Goal: Information Seeking & Learning: Check status

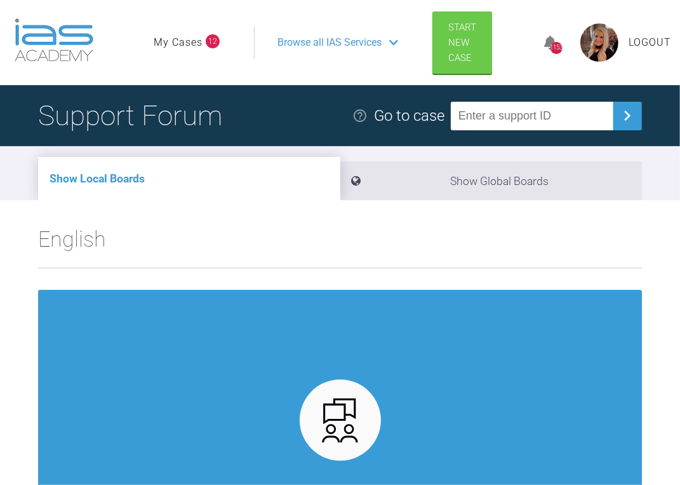
click at [184, 46] on link "My Cases" at bounding box center [178, 42] width 49 height 17
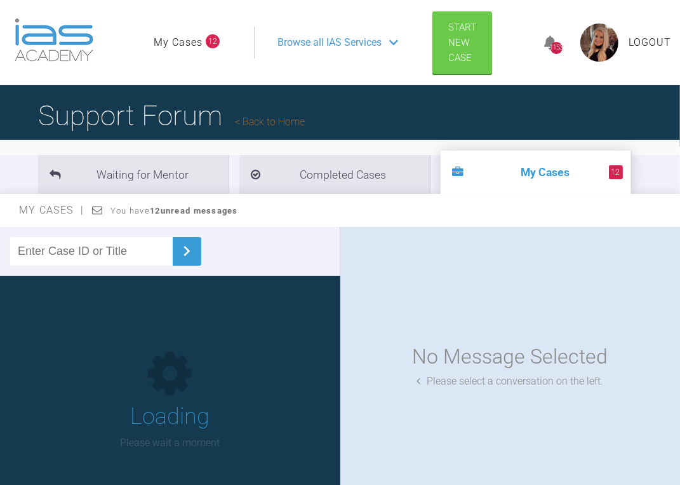
click at [177, 43] on link "My Cases" at bounding box center [178, 42] width 49 height 17
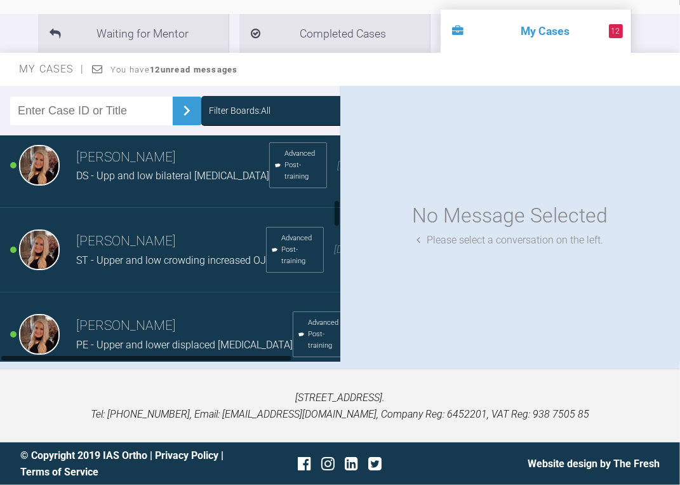
scroll to position [407, 0]
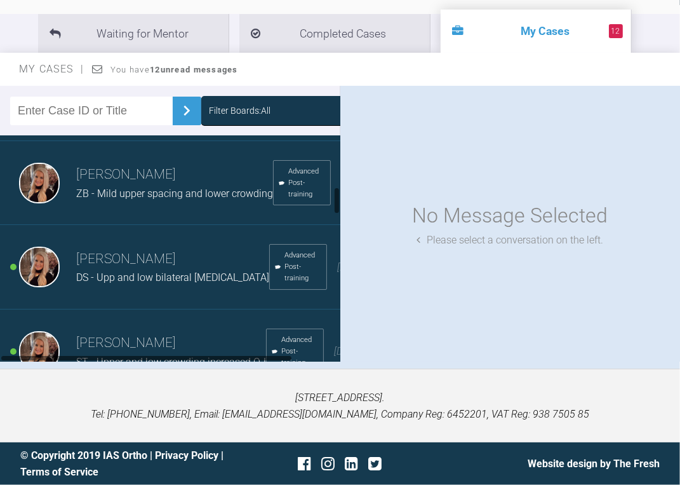
click at [124, 199] on span "ZB - Mild upper spacing and lower crowding" at bounding box center [174, 193] width 197 height 12
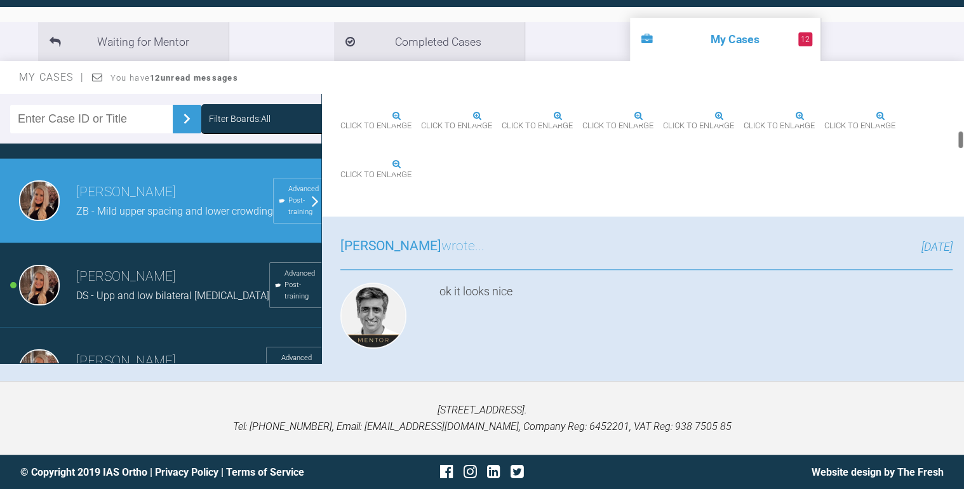
scroll to position [508, 0]
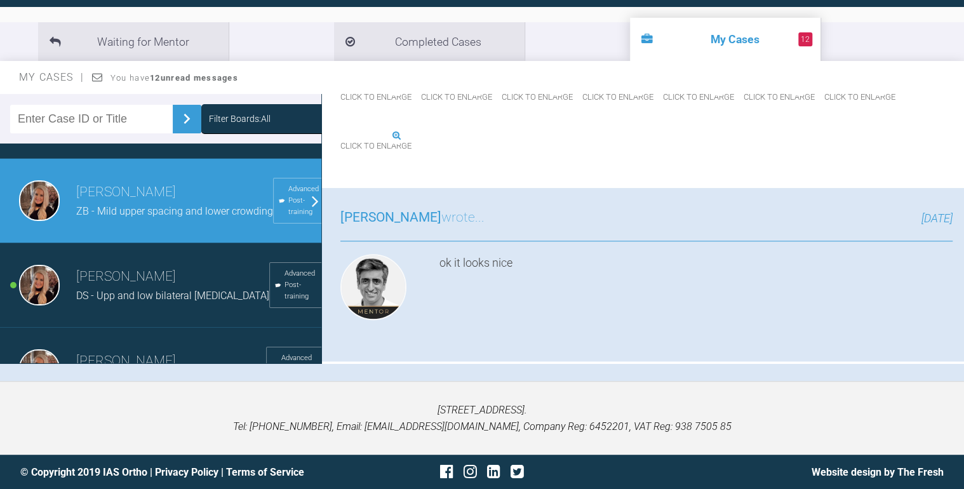
click at [340, 136] on img at bounding box center [340, 136] width 0 height 0
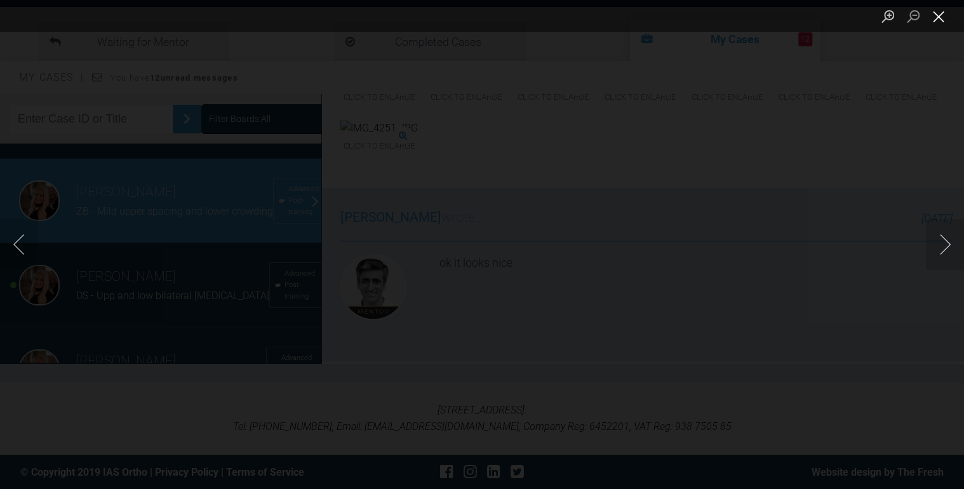
click at [687, 13] on button "Close lightbox" at bounding box center [938, 16] width 25 height 22
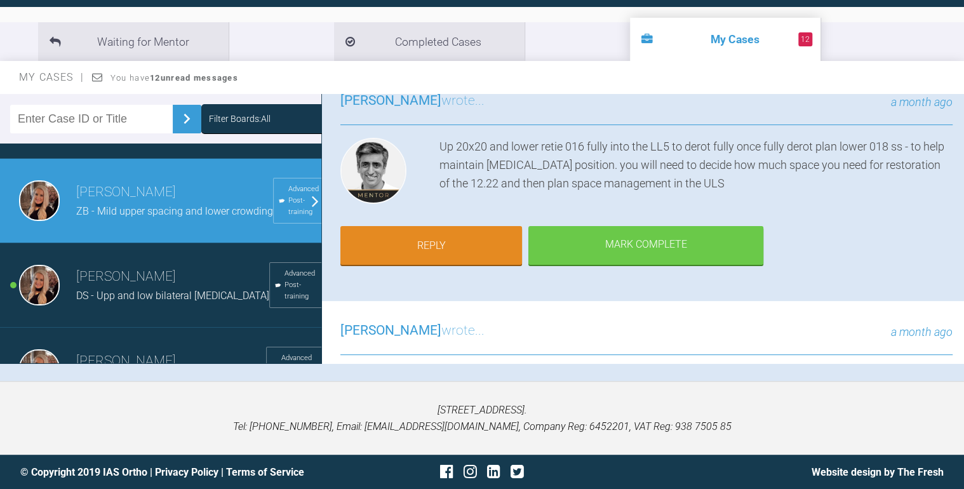
scroll to position [0, 0]
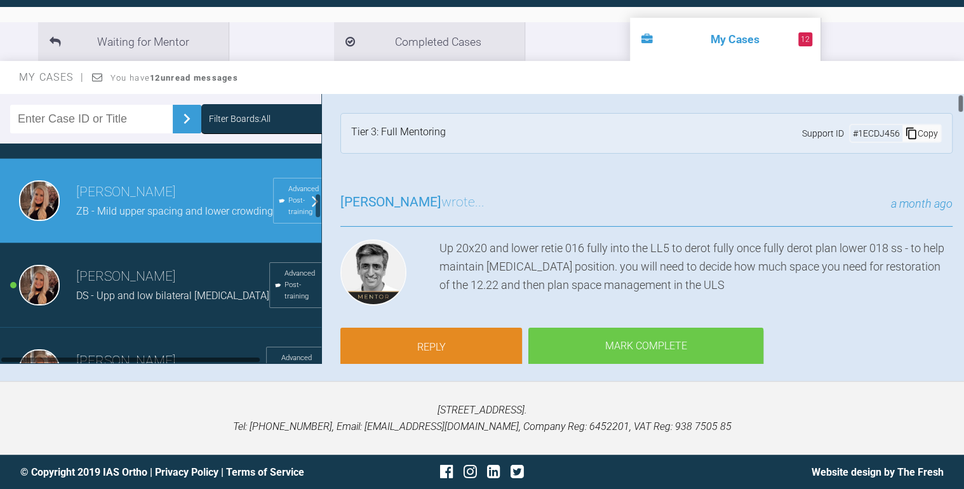
click at [539, 192] on div "[PERSON_NAME] wrote... a month ago" at bounding box center [646, 209] width 612 height 35
